Goal: Transaction & Acquisition: Purchase product/service

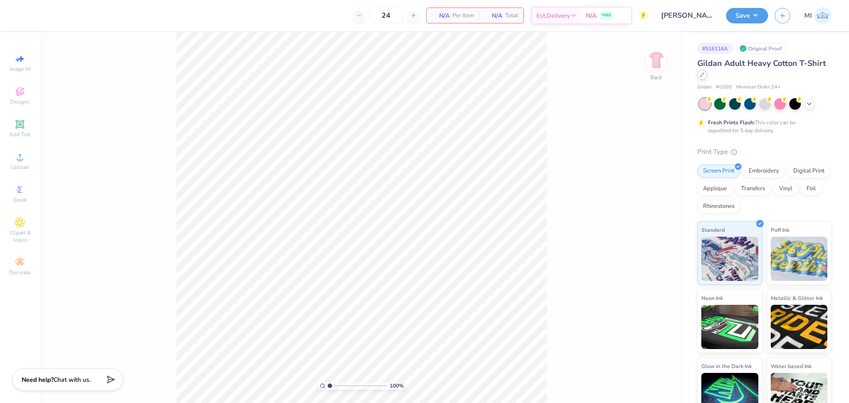
click at [707, 76] on div at bounding box center [702, 75] width 10 height 10
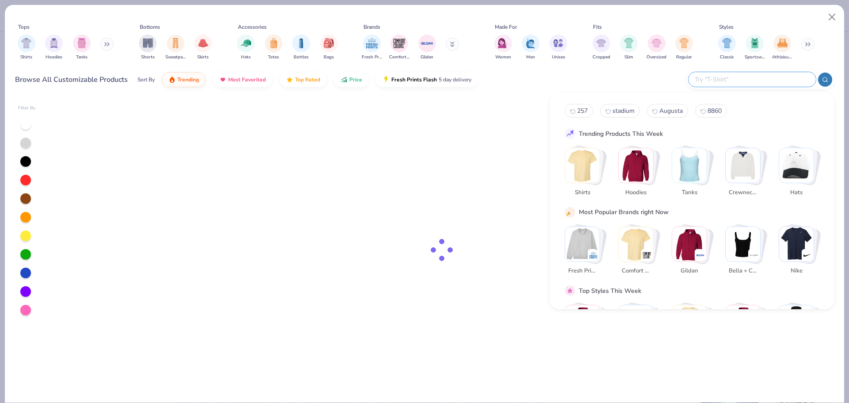
click at [752, 74] on input "text" at bounding box center [752, 79] width 116 height 10
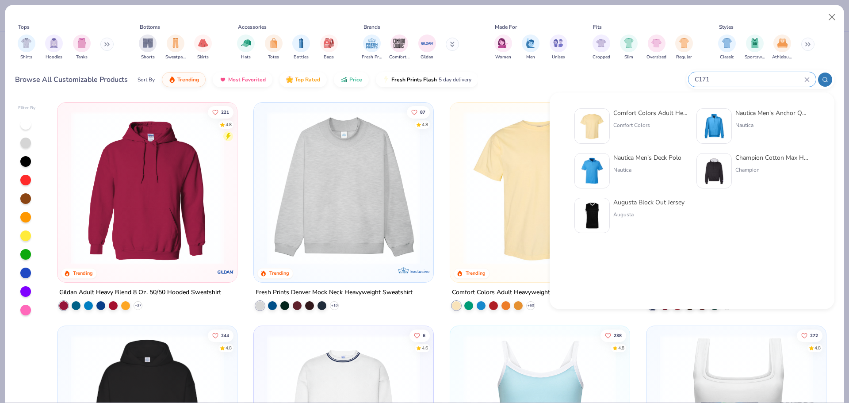
type input "C171"
click at [589, 126] on img at bounding box center [591, 125] width 27 height 27
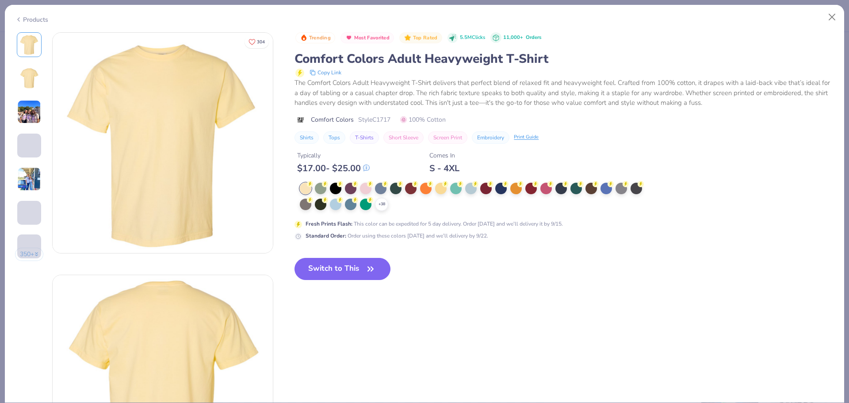
click at [368, 184] on icon at bounding box center [370, 184] width 6 height 6
click at [365, 187] on div at bounding box center [365, 188] width 11 height 11
